Goal: Task Accomplishment & Management: Manage account settings

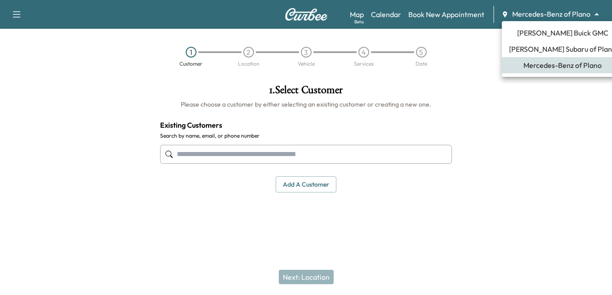
click at [560, 14] on body "Support Log Out Map Beta Calendar Book New Appointment Mercedes-Benz of Plano *…" at bounding box center [306, 147] width 612 height 295
click at [525, 47] on span "[PERSON_NAME] Subaru of Plano" at bounding box center [562, 49] width 107 height 11
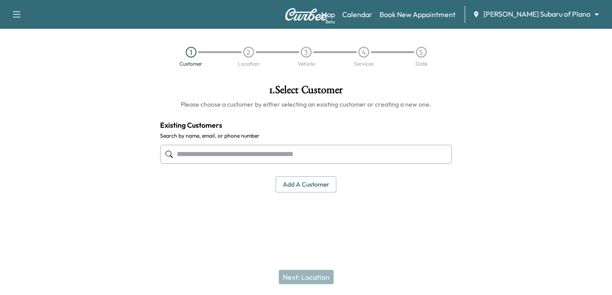
click at [532, 13] on body "Support Log Out Map Beta Calendar Book New Appointment Ewing Subaru of Plano **…" at bounding box center [306, 147] width 612 height 295
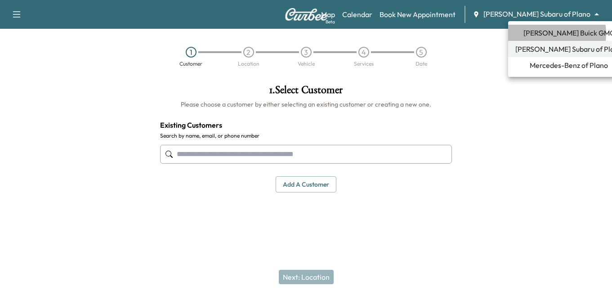
click at [544, 34] on span "[PERSON_NAME] Buick GMC" at bounding box center [568, 32] width 91 height 11
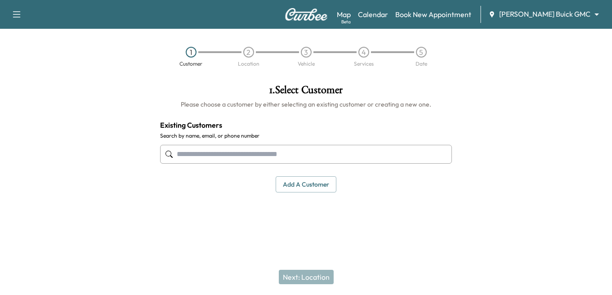
click at [193, 149] on input "text" at bounding box center [306, 154] width 292 height 19
click at [206, 163] on input "text" at bounding box center [306, 154] width 292 height 19
click at [206, 156] on input "text" at bounding box center [306, 154] width 292 height 19
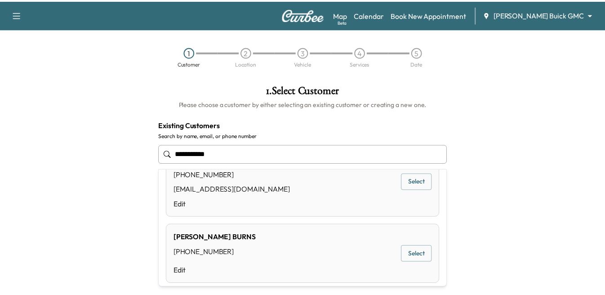
scroll to position [112, 0]
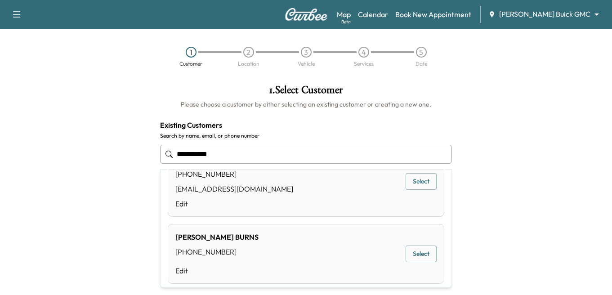
click at [411, 255] on button "Select" at bounding box center [421, 254] width 31 height 17
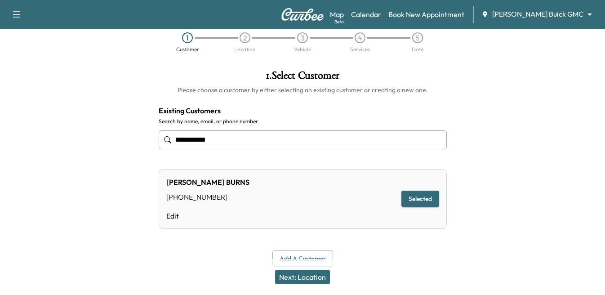
scroll to position [22, 0]
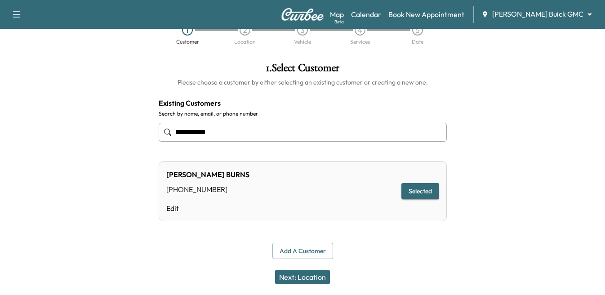
type input "**********"
click at [299, 274] on button "Next: Location" at bounding box center [302, 277] width 55 height 14
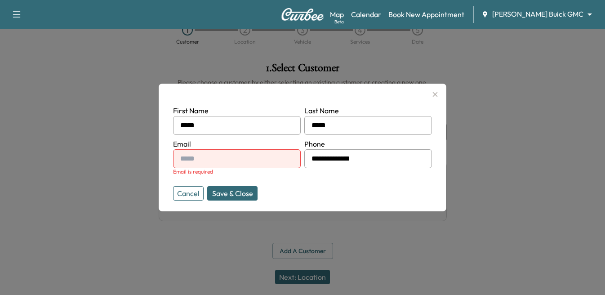
click at [208, 157] on input "text" at bounding box center [237, 158] width 128 height 19
type input "**********"
click at [232, 189] on button "Save & Close" at bounding box center [232, 193] width 50 height 14
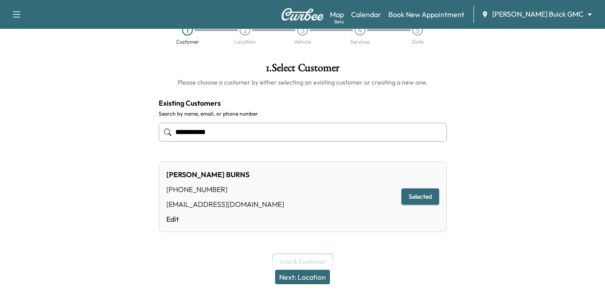
click at [321, 270] on button "Next: Location" at bounding box center [302, 277] width 55 height 14
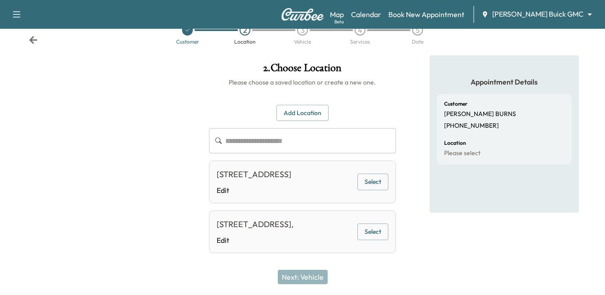
click at [259, 144] on input "text" at bounding box center [310, 140] width 171 height 25
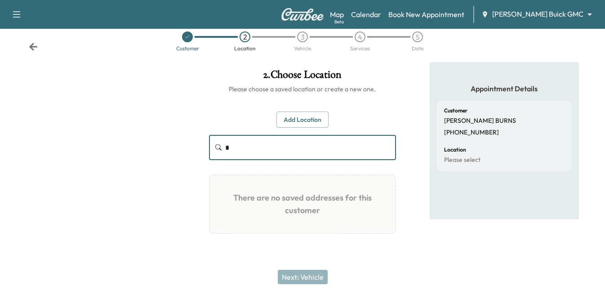
scroll to position [15, 0]
type input "**********"
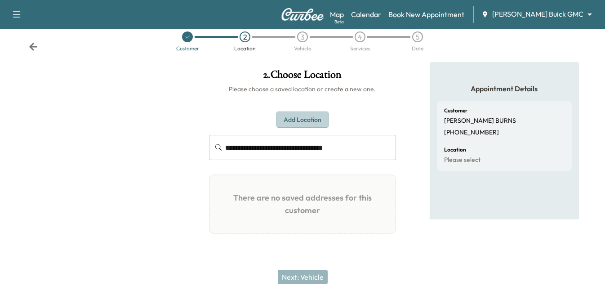
click at [302, 121] on button "Add Location" at bounding box center [303, 120] width 52 height 17
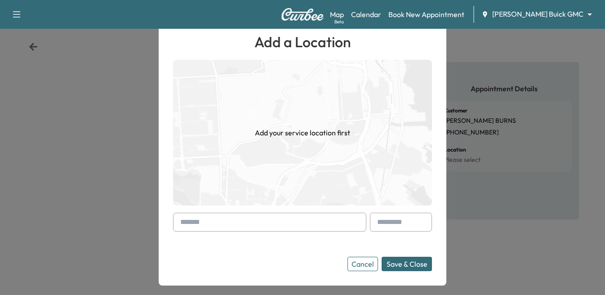
click at [232, 223] on input "text" at bounding box center [269, 222] width 193 height 19
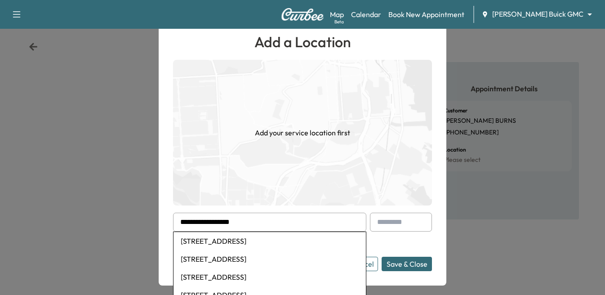
click at [237, 239] on li "6840 Gateridge Dr, Dallas, TX, USA" at bounding box center [270, 241] width 192 height 18
type input "**********"
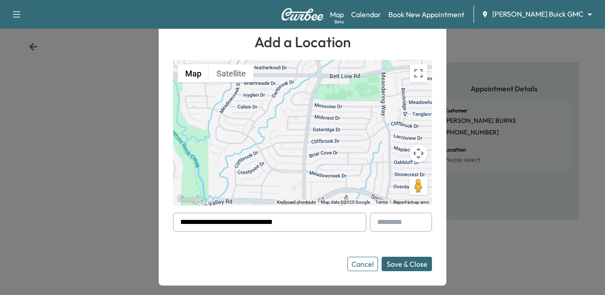
click at [403, 262] on button "Save & Close" at bounding box center [407, 264] width 50 height 14
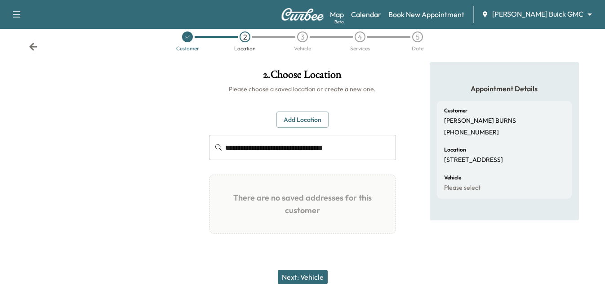
click at [304, 273] on button "Next: Vehicle" at bounding box center [303, 277] width 50 height 14
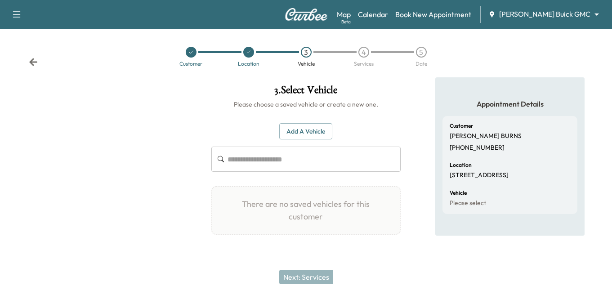
click at [300, 131] on button "Add a Vehicle" at bounding box center [305, 131] width 53 height 17
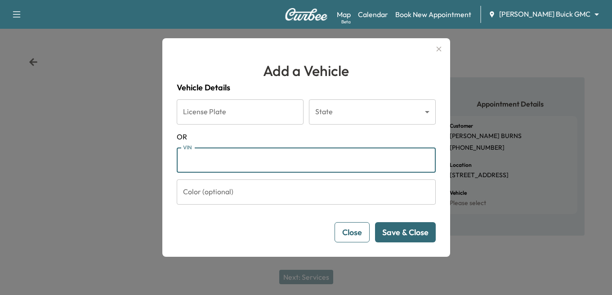
click at [219, 162] on input "VIN" at bounding box center [306, 159] width 259 height 25
click at [285, 165] on input "VIN" at bounding box center [306, 159] width 259 height 25
paste input "**********"
type input "**********"
click at [397, 228] on button "Save & Close" at bounding box center [405, 232] width 61 height 20
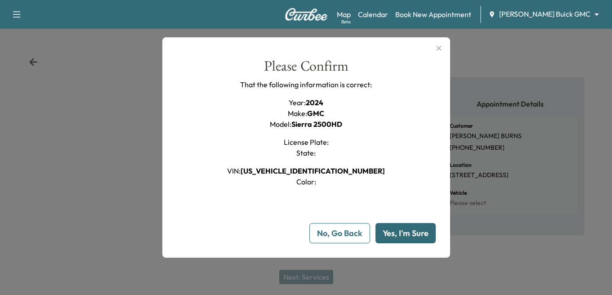
click at [396, 233] on button "Yes, I'm Sure" at bounding box center [405, 233] width 60 height 20
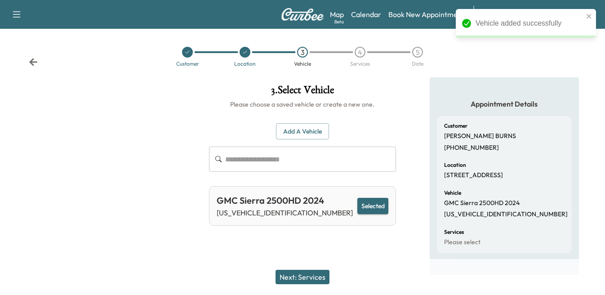
click at [305, 271] on button "Next: Services" at bounding box center [303, 277] width 54 height 14
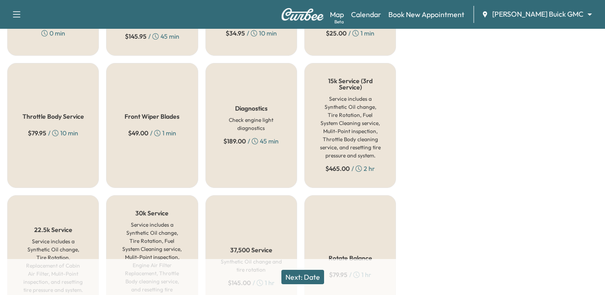
scroll to position [674, 0]
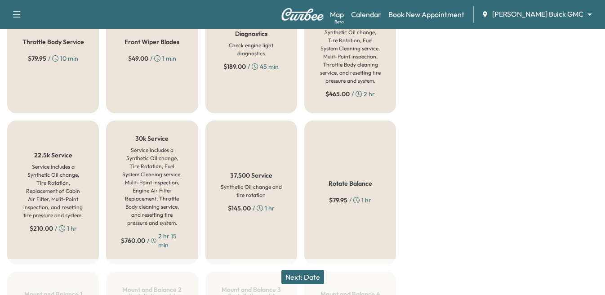
click at [144, 195] on h6 "Service includes a Synthetic Oil change, Tire Rotation, Fuel System Cleaning se…" at bounding box center [152, 186] width 62 height 81
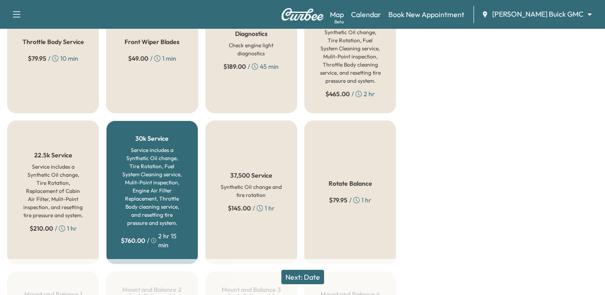
click at [308, 274] on button "Next: Date" at bounding box center [302, 277] width 43 height 14
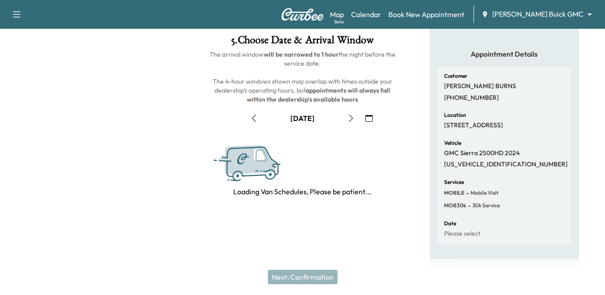
scroll to position [155, 0]
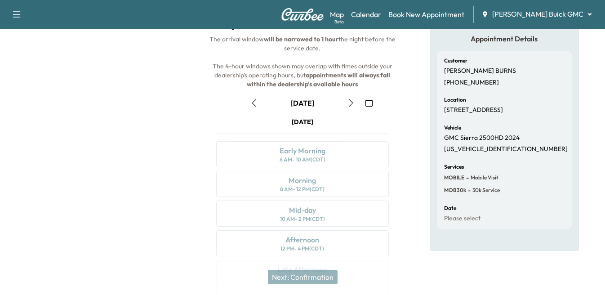
click at [353, 104] on icon "button" at bounding box center [351, 102] width 7 height 7
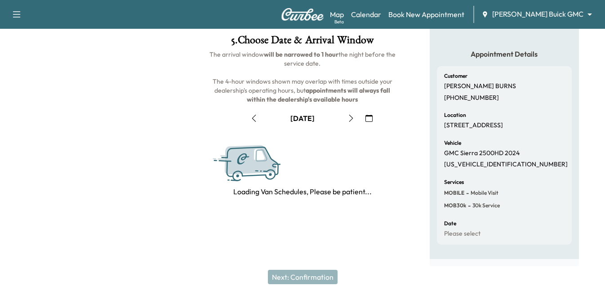
scroll to position [65, 0]
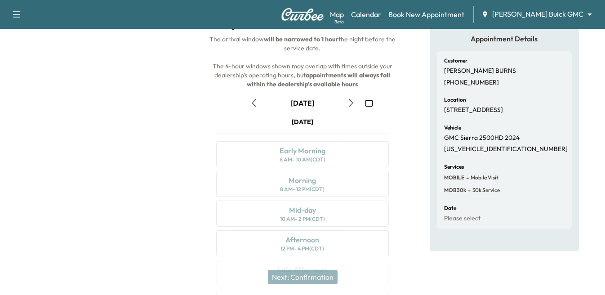
click at [348, 103] on icon "button" at bounding box center [351, 102] width 7 height 7
click at [351, 105] on icon "button" at bounding box center [351, 102] width 4 height 7
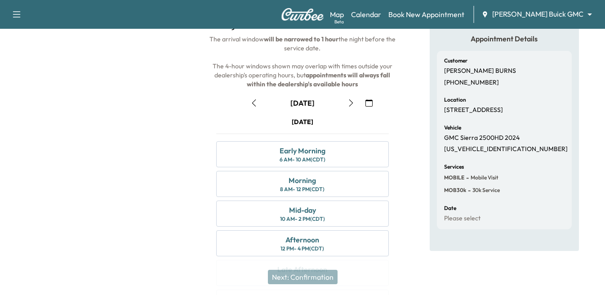
click at [353, 102] on icon "button" at bounding box center [351, 102] width 7 height 7
click at [283, 164] on div "Early Morning 6 AM - 10 AM (CDT)" at bounding box center [302, 154] width 173 height 26
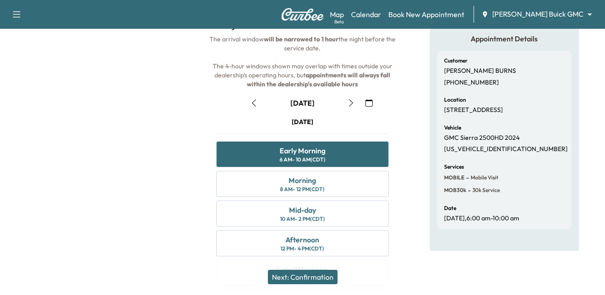
click at [281, 272] on button "Next: Confirmation" at bounding box center [303, 277] width 70 height 14
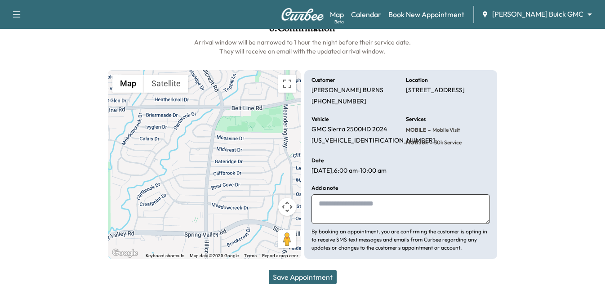
click at [311, 273] on button "Save Appointment" at bounding box center [303, 277] width 68 height 14
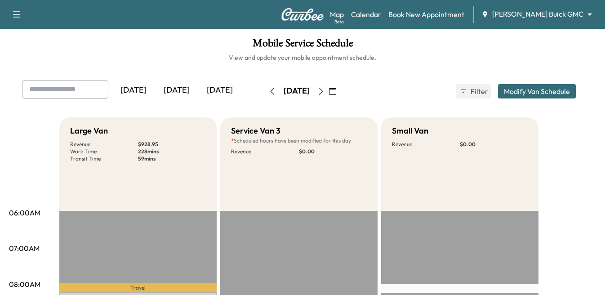
click at [83, 38] on h1 "Mobile Service Schedule" at bounding box center [302, 45] width 587 height 15
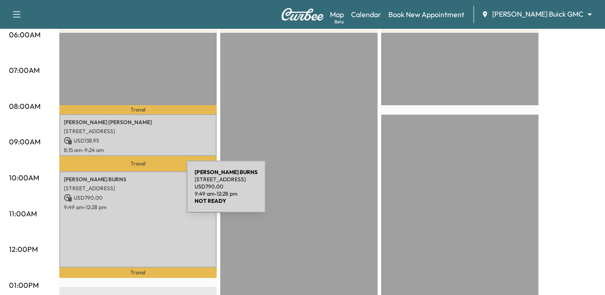
scroll to position [180, 0]
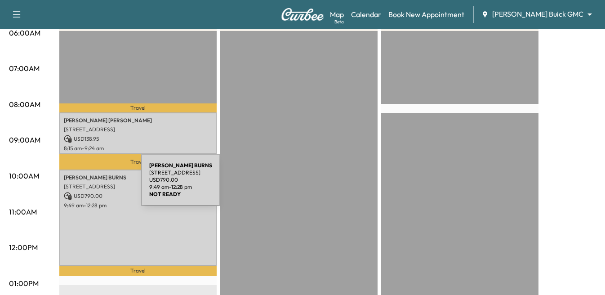
click at [74, 185] on p "6840 Gateridge Dr, Dallas, TX 75254, USA" at bounding box center [138, 186] width 148 height 7
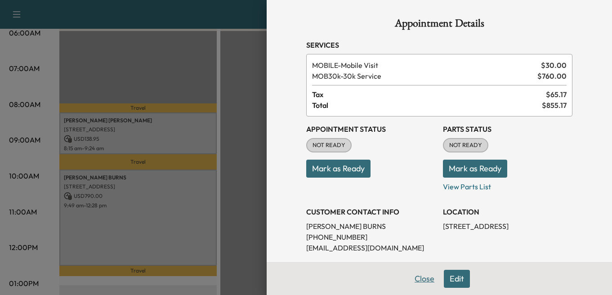
click at [419, 276] on button "Close" at bounding box center [424, 279] width 31 height 18
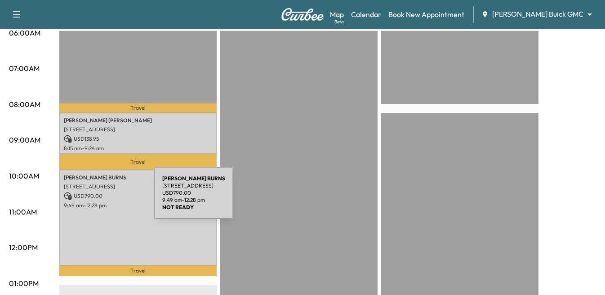
click at [87, 198] on p "USD 790.00" at bounding box center [138, 196] width 148 height 8
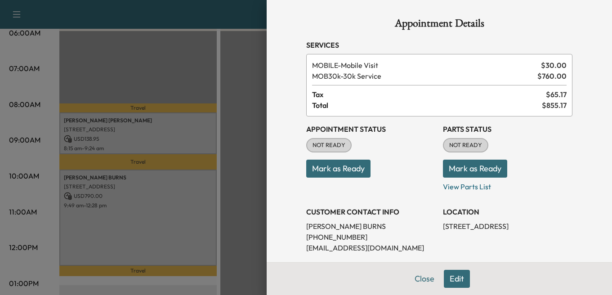
click at [71, 190] on div at bounding box center [306, 147] width 612 height 295
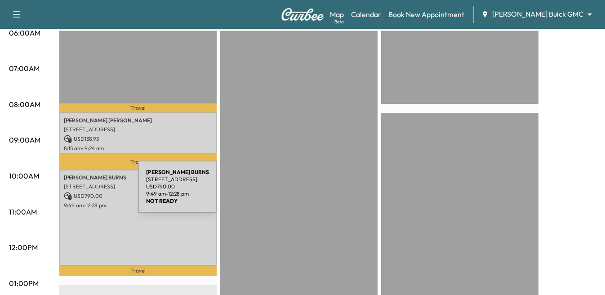
click at [71, 192] on icon at bounding box center [68, 196] width 8 height 8
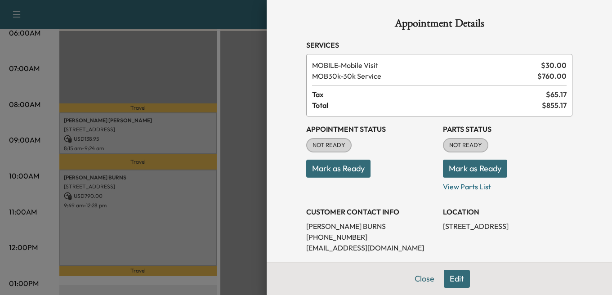
click at [460, 279] on button "Edit" at bounding box center [457, 279] width 26 height 18
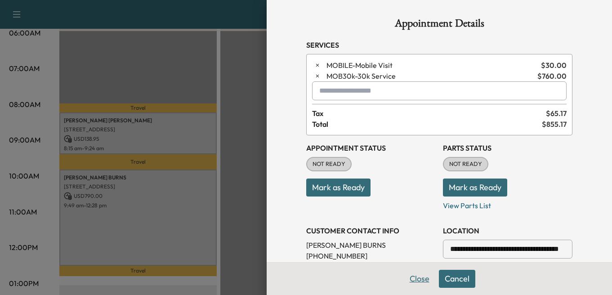
click at [411, 274] on button "Close" at bounding box center [419, 279] width 31 height 18
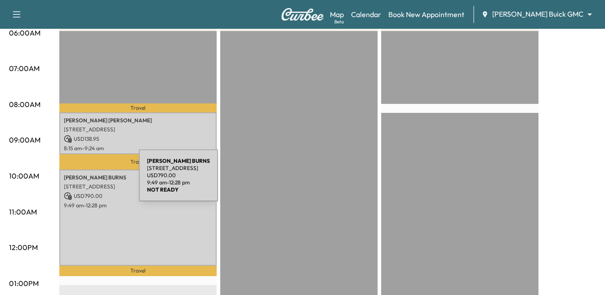
click at [71, 181] on div "DEREK BURNS 6840 Gateridge Dr, Dallas, TX 75254, USA USD 790.00 9:49 am - 12:28…" at bounding box center [137, 218] width 157 height 96
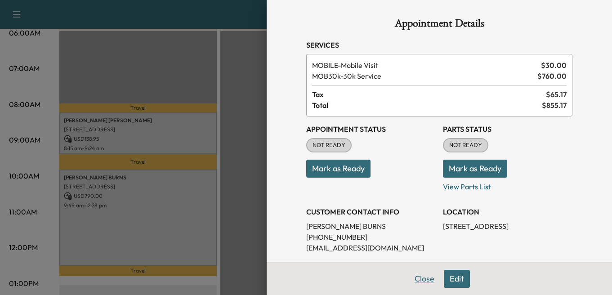
click at [419, 279] on button "Close" at bounding box center [424, 279] width 31 height 18
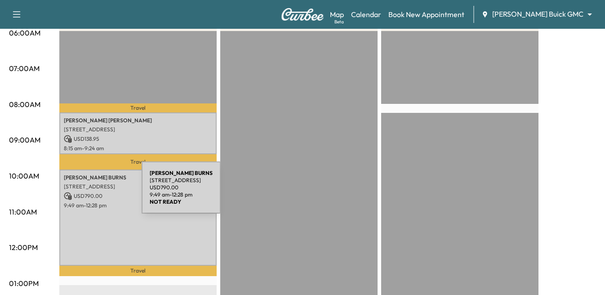
click at [74, 193] on p "USD 790.00" at bounding box center [138, 196] width 148 height 8
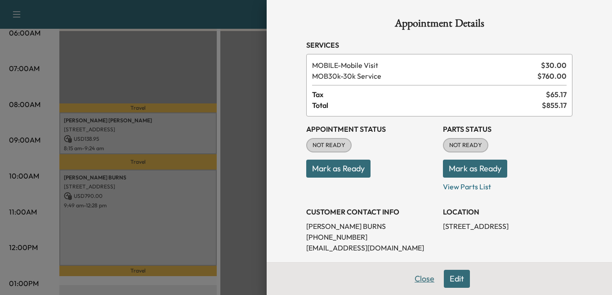
click at [413, 276] on button "Close" at bounding box center [424, 279] width 31 height 18
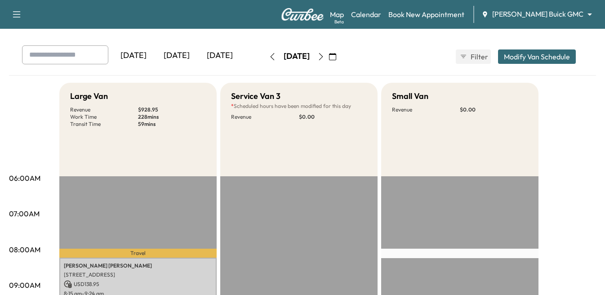
scroll to position [135, 0]
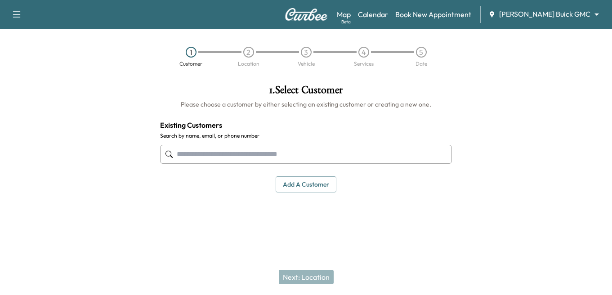
click at [552, 15] on body "Support Log Out Map Beta Calendar Book New Appointment [PERSON_NAME] Buick GMC …" at bounding box center [306, 147] width 612 height 295
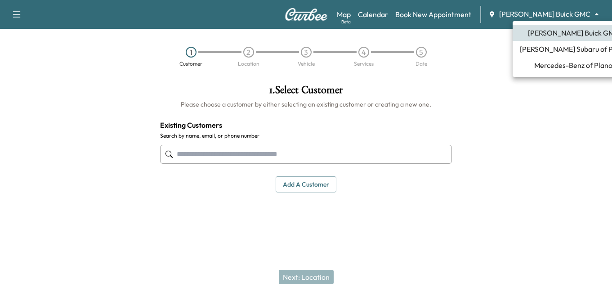
click at [543, 47] on span "[PERSON_NAME] Subaru of Plano" at bounding box center [573, 49] width 107 height 11
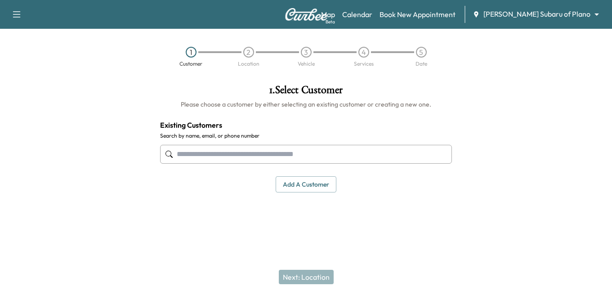
click at [218, 160] on input "text" at bounding box center [306, 154] width 292 height 19
type input "*"
click at [12, 15] on icon "button" at bounding box center [16, 14] width 11 height 11
click at [372, 13] on link "Calendar" at bounding box center [357, 14] width 30 height 11
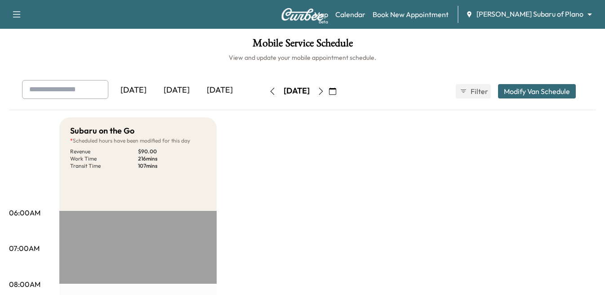
click at [325, 90] on icon "button" at bounding box center [320, 91] width 7 height 7
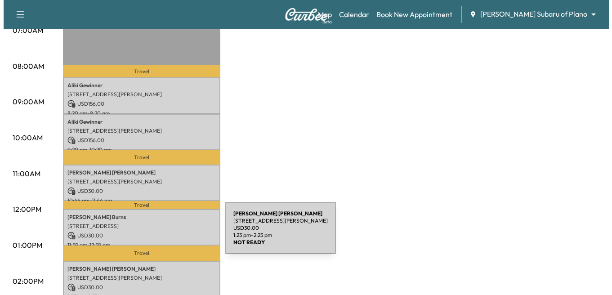
scroll to position [270, 0]
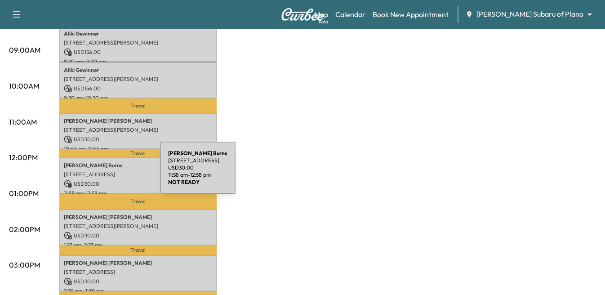
click at [93, 173] on p "[STREET_ADDRESS]" at bounding box center [138, 174] width 148 height 7
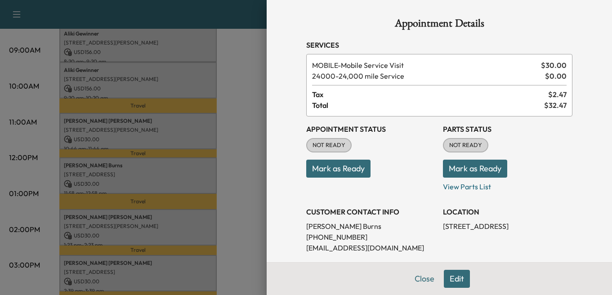
click at [222, 175] on div at bounding box center [306, 147] width 612 height 295
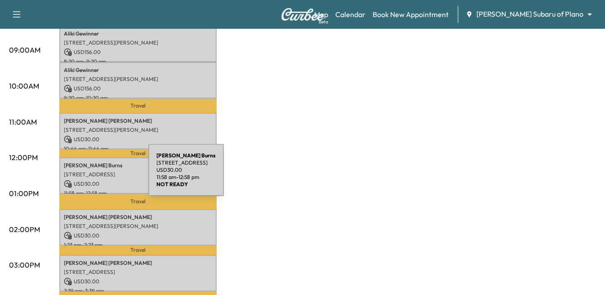
click at [81, 175] on p "[STREET_ADDRESS]" at bounding box center [138, 174] width 148 height 7
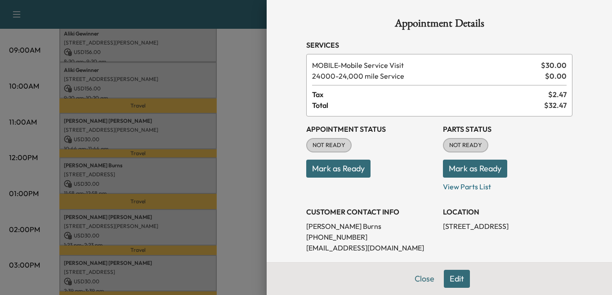
click at [445, 277] on button "Edit" at bounding box center [457, 279] width 26 height 18
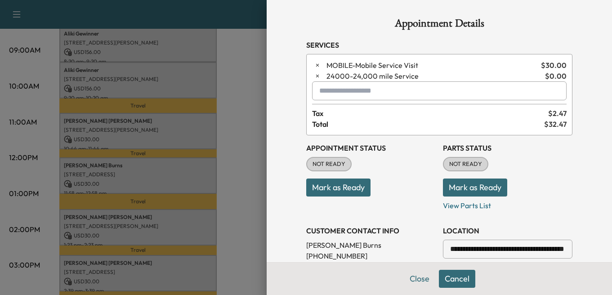
click at [450, 277] on button "Cancel" at bounding box center [457, 279] width 36 height 18
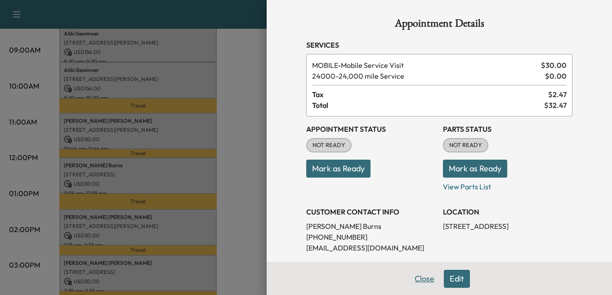
click at [424, 276] on button "Close" at bounding box center [424, 279] width 31 height 18
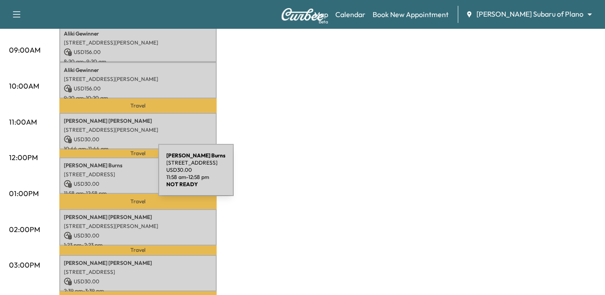
drag, startPoint x: 91, startPoint y: 175, endPoint x: 68, endPoint y: 172, distance: 23.1
click at [68, 172] on p "[STREET_ADDRESS]" at bounding box center [138, 174] width 148 height 7
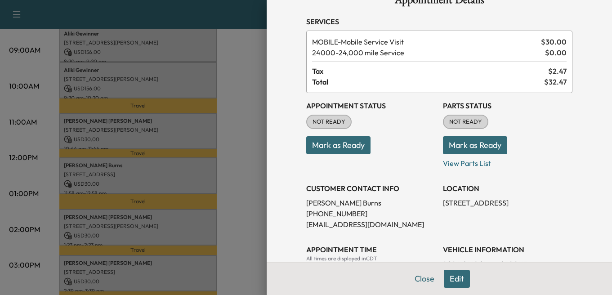
scroll to position [0, 0]
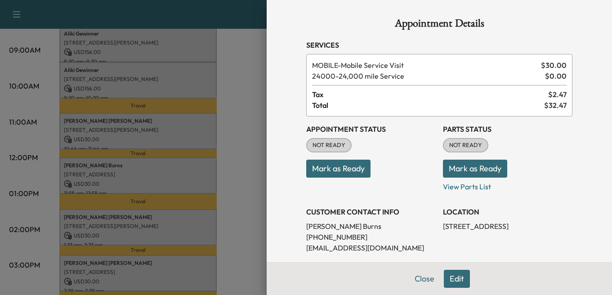
click at [452, 282] on button "Edit" at bounding box center [457, 279] width 26 height 18
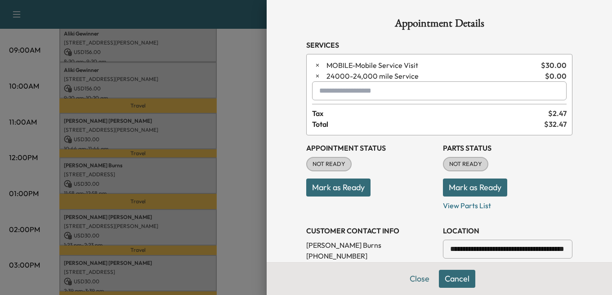
click at [447, 277] on button "Cancel" at bounding box center [457, 279] width 36 height 18
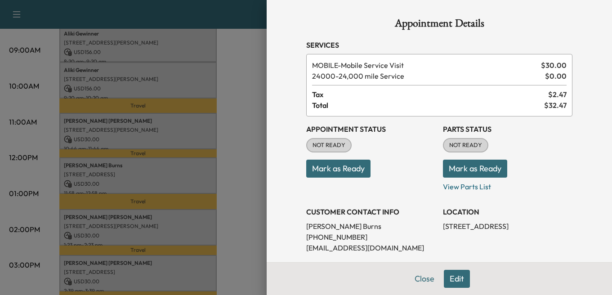
click at [162, 188] on div at bounding box center [306, 147] width 612 height 295
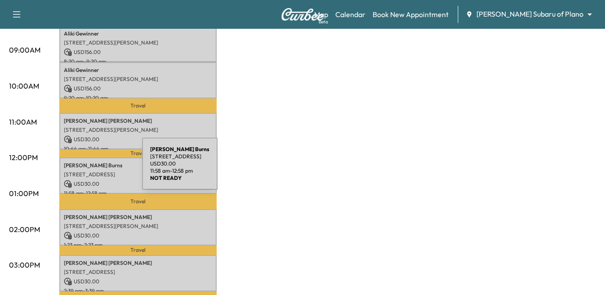
click at [75, 171] on p "[STREET_ADDRESS]" at bounding box center [138, 174] width 148 height 7
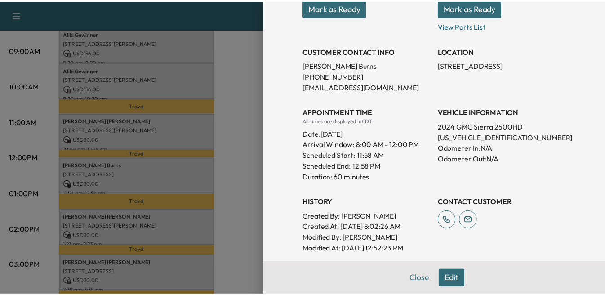
scroll to position [248, 0]
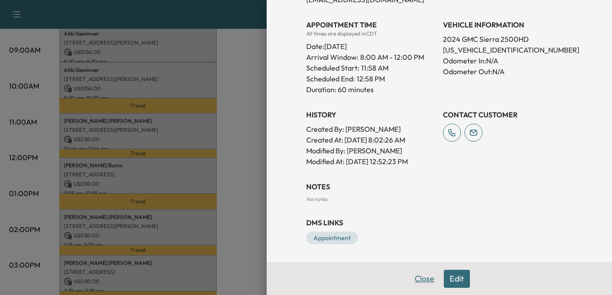
click at [411, 277] on button "Close" at bounding box center [424, 279] width 31 height 18
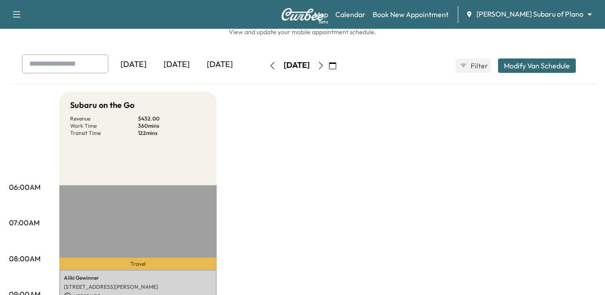
scroll to position [0, 0]
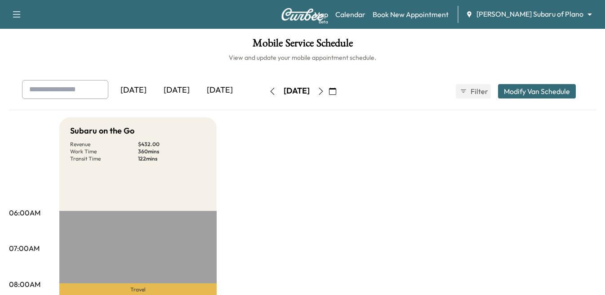
click at [530, 91] on button "Modify Van Schedule" at bounding box center [537, 91] width 78 height 14
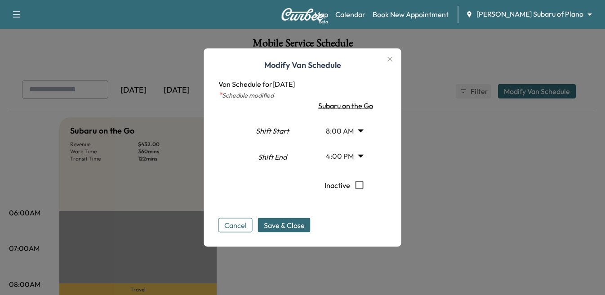
click at [393, 58] on icon "button" at bounding box center [390, 59] width 5 height 5
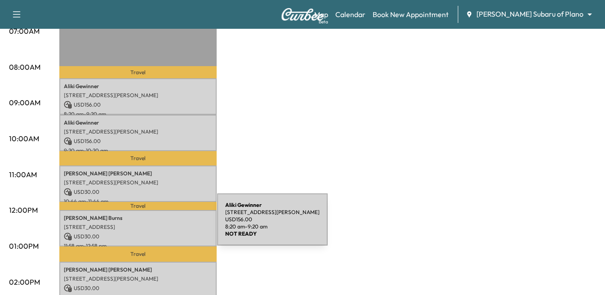
scroll to position [225, 0]
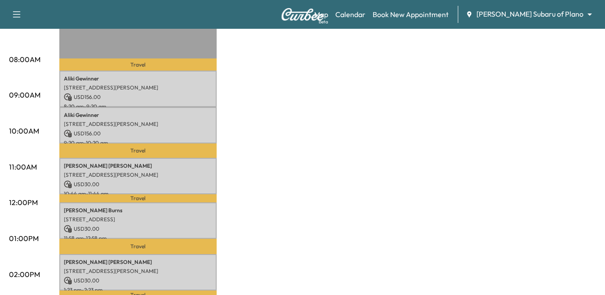
drag, startPoint x: 150, startPoint y: 225, endPoint x: 466, endPoint y: 131, distance: 329.8
click at [466, 131] on div "Subaru on the Go Revenue $ 432.00 Work Time 360 mins Transit Time 122 mins Trav…" at bounding box center [327, 230] width 537 height 674
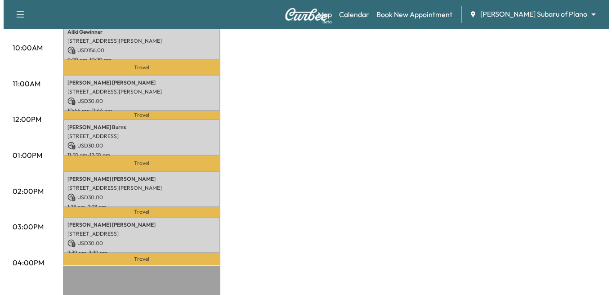
scroll to position [315, 0]
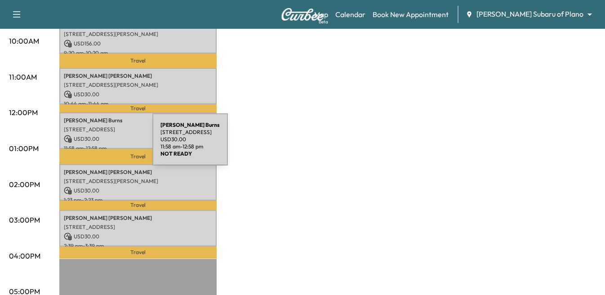
drag, startPoint x: 85, startPoint y: 145, endPoint x: 71, endPoint y: 130, distance: 20.3
click at [71, 130] on p "[STREET_ADDRESS]" at bounding box center [138, 129] width 148 height 7
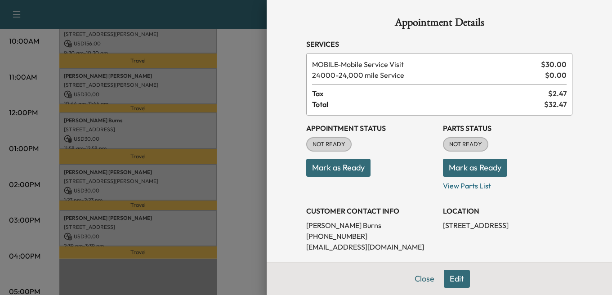
scroll to position [0, 0]
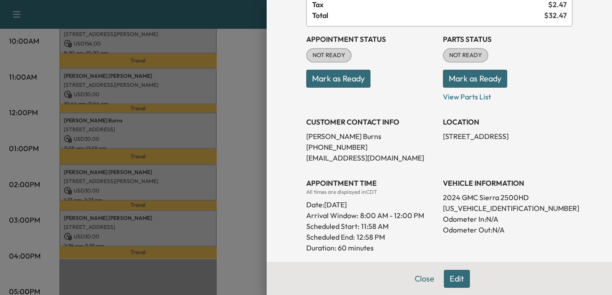
click at [446, 277] on button "Edit" at bounding box center [457, 279] width 26 height 18
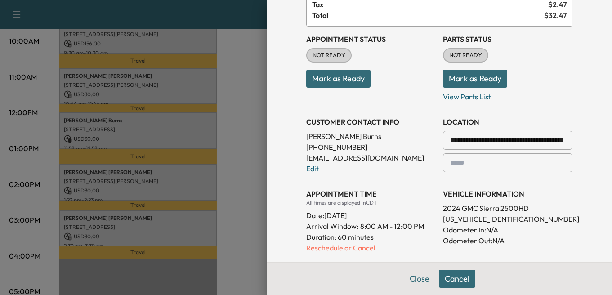
click at [334, 249] on p "Reschedule or Cancel" at bounding box center [370, 247] width 129 height 11
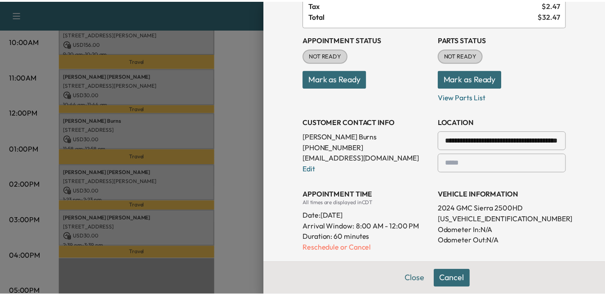
scroll to position [0, 0]
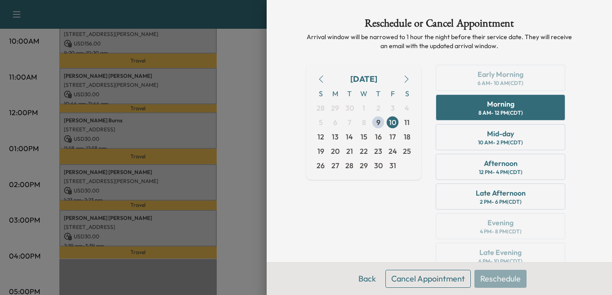
click at [402, 277] on button "Cancel Appointment" at bounding box center [427, 279] width 85 height 18
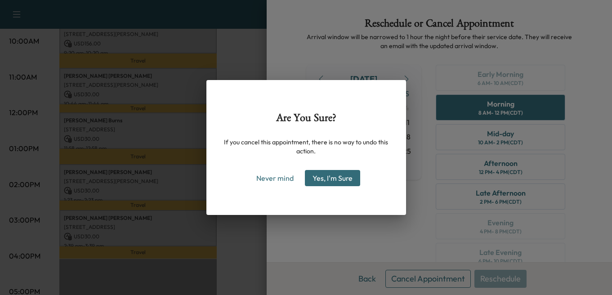
click at [320, 177] on button "Yes, I'm Sure" at bounding box center [332, 178] width 55 height 16
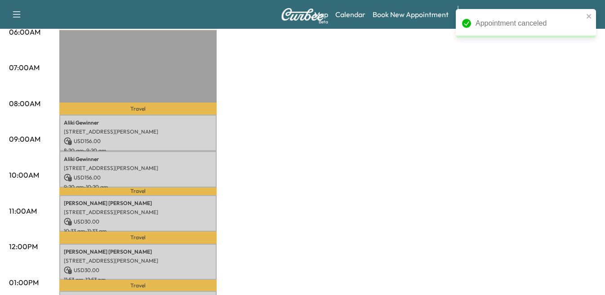
scroll to position [180, 0]
